Goal: Information Seeking & Learning: Find specific fact

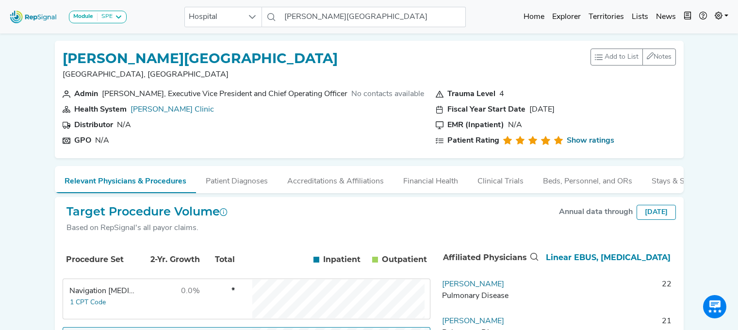
scroll to position [123, 0]
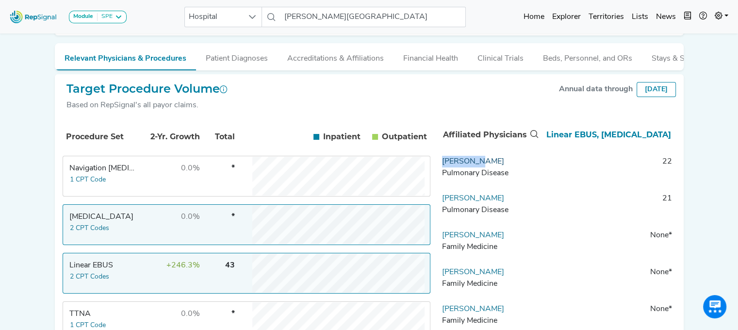
drag, startPoint x: 493, startPoint y: 167, endPoint x: 443, endPoint y: 169, distance: 51.0
click at [443, 169] on td "[PERSON_NAME] Pulmonary Disease" at bounding box center [489, 170] width 102 height 29
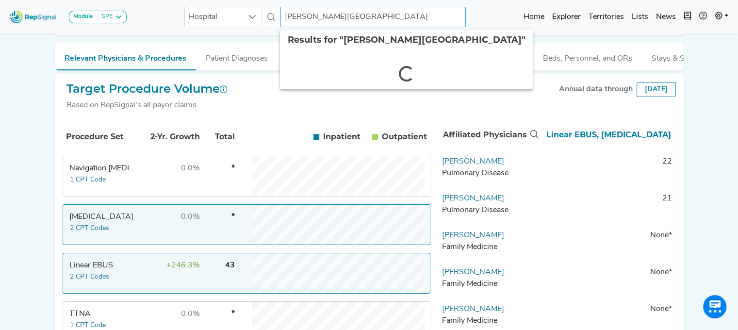
drag, startPoint x: 306, startPoint y: 17, endPoint x: 487, endPoint y: 19, distance: 181.5
click at [487, 19] on div "Module SPE [MEDICAL_DATA] Disposable Bronchoscope SBRT SPE TTNA [MEDICAL_DATA] …" at bounding box center [369, 17] width 738 height 26
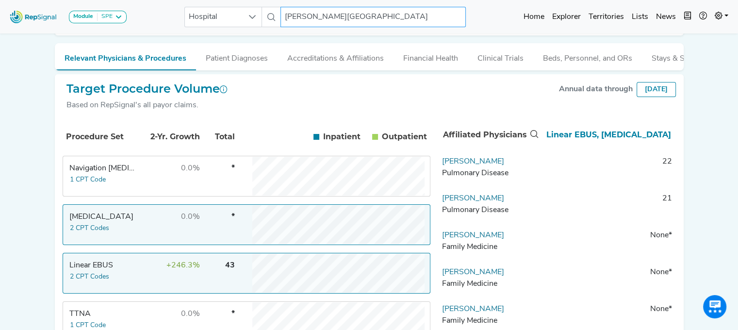
type input "G"
type input "lewistown"
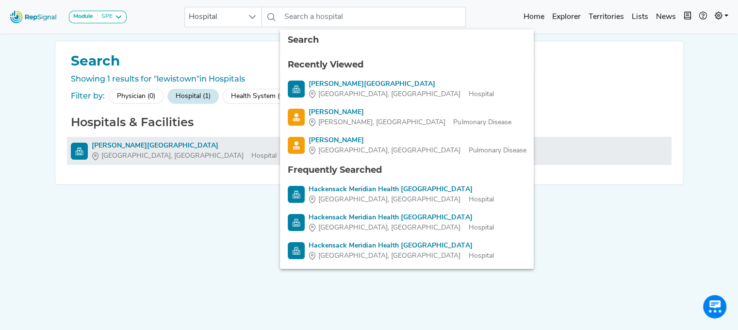
click at [112, 143] on div "[PERSON_NAME][GEOGRAPHIC_DATA]" at bounding box center [184, 146] width 185 height 10
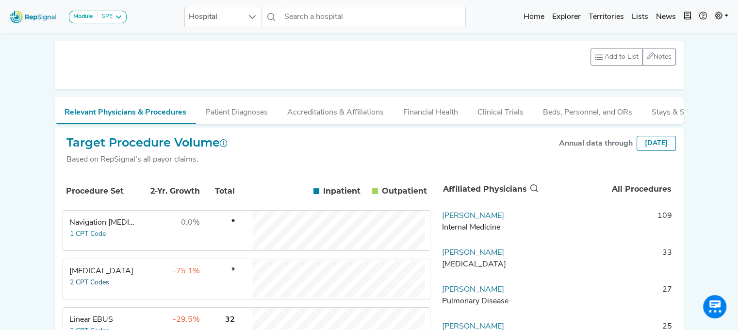
click at [97, 288] on button "2 CPT Codes" at bounding box center [89, 282] width 40 height 11
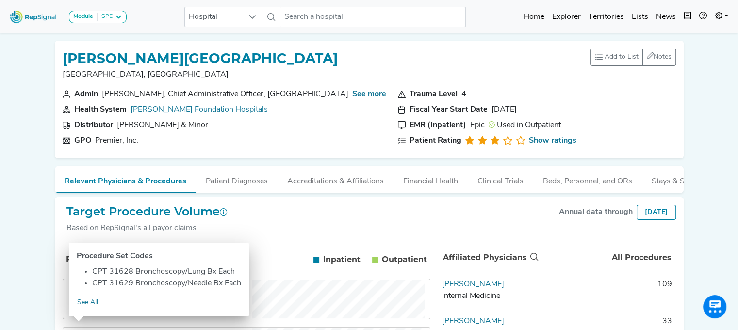
drag, startPoint x: 710, startPoint y: 150, endPoint x: 714, endPoint y: 144, distance: 7.6
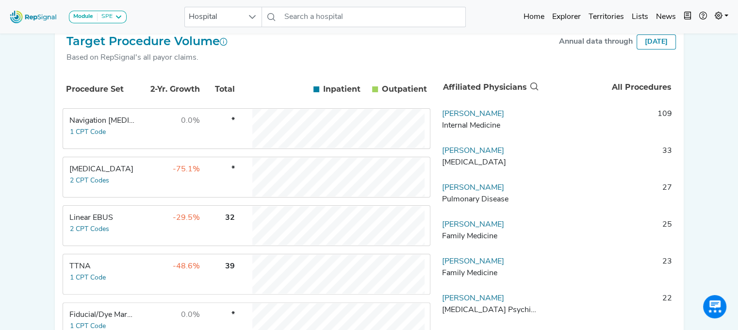
scroll to position [173, 0]
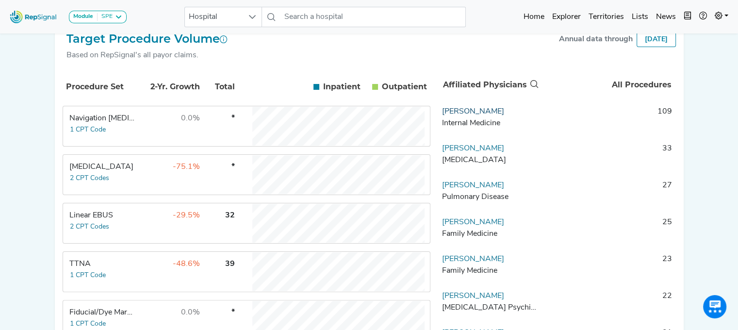
click at [479, 115] on link "[PERSON_NAME]" at bounding box center [473, 112] width 62 height 8
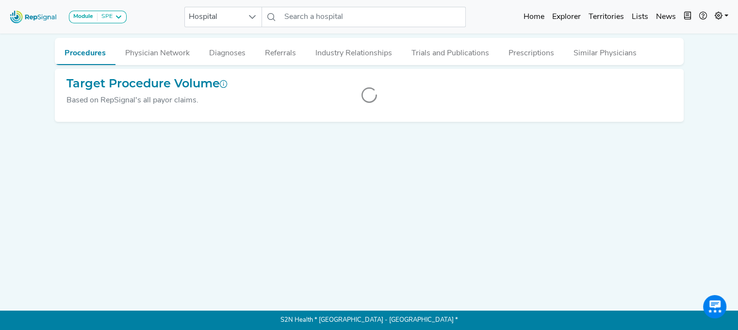
scroll to position [3, 0]
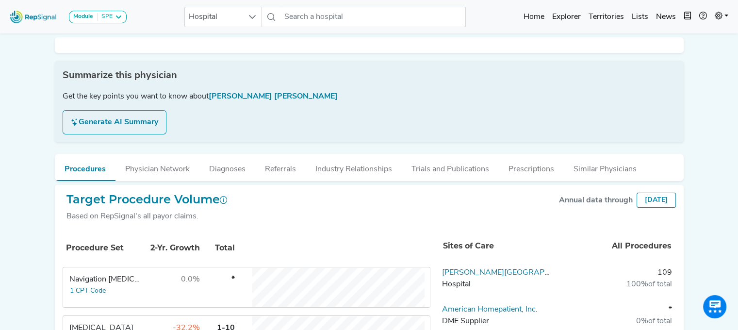
click at [53, 50] on div at bounding box center [369, 45] width 637 height 16
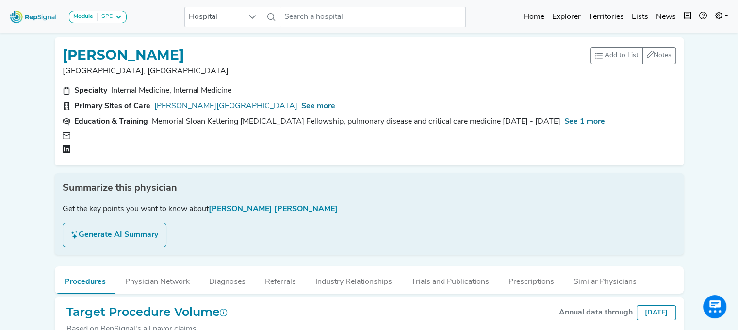
scroll to position [0, 0]
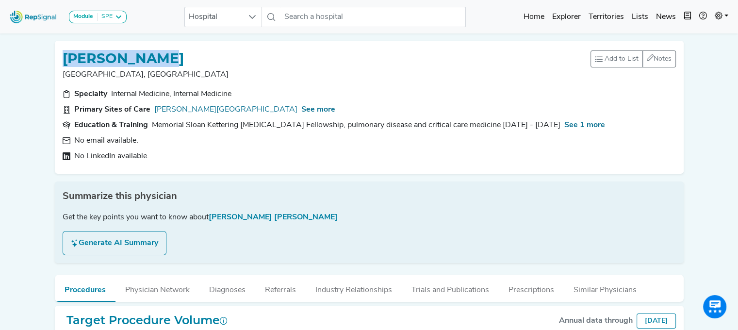
drag, startPoint x: 181, startPoint y: 54, endPoint x: 59, endPoint y: 51, distance: 121.4
click at [59, 51] on div "[PERSON_NAME] [PERSON_NAME], [GEOGRAPHIC_DATA] Add to List Recent Lists: Starre…" at bounding box center [369, 107] width 629 height 133
copy h1 "[PERSON_NAME]"
